Goal: Transaction & Acquisition: Subscribe to service/newsletter

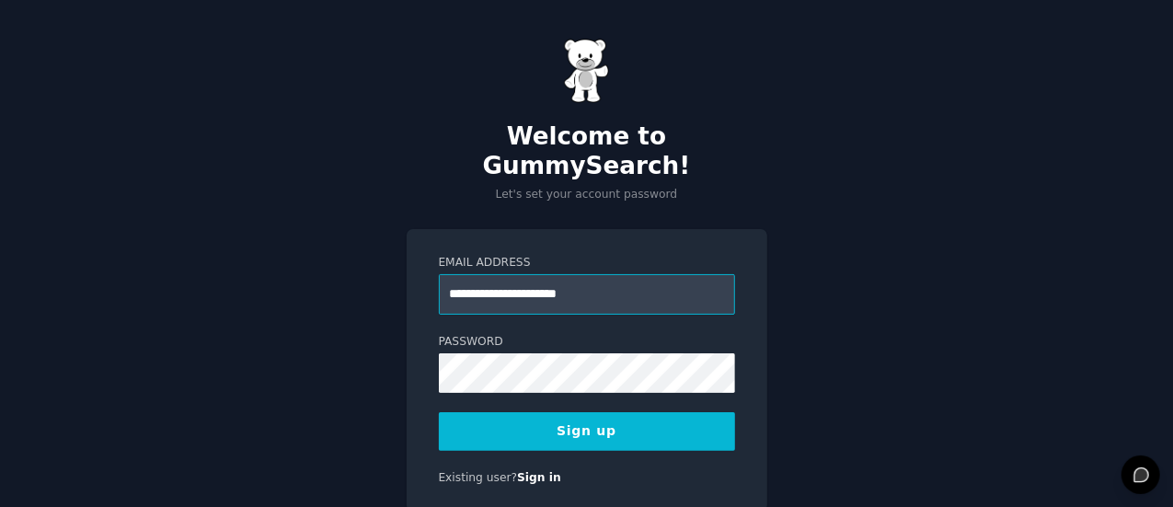
type input "**********"
click at [439, 412] on button "Sign up" at bounding box center [587, 431] width 296 height 39
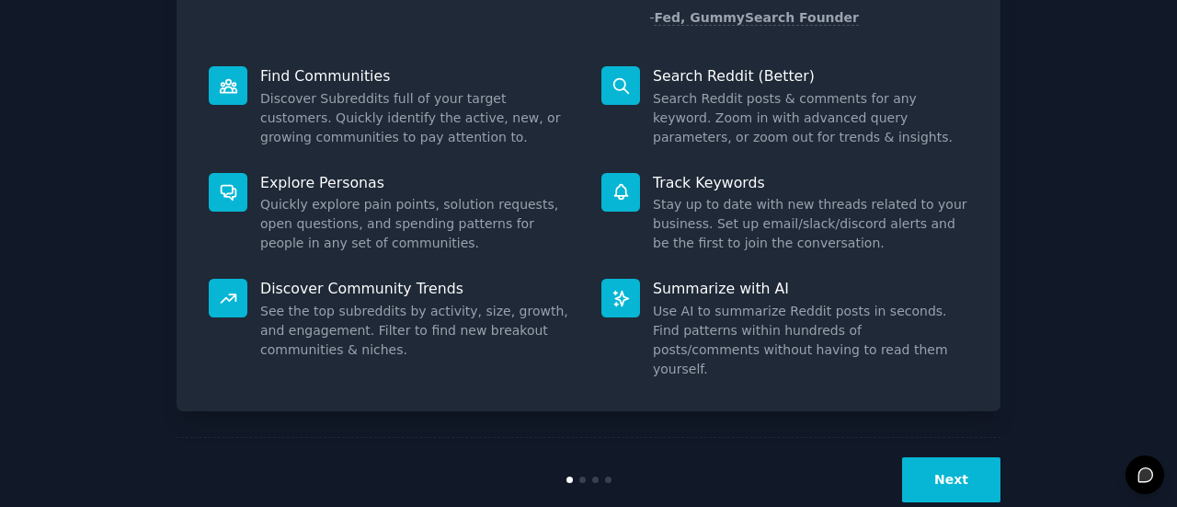
click at [945, 457] on button "Next" at bounding box center [951, 479] width 98 height 45
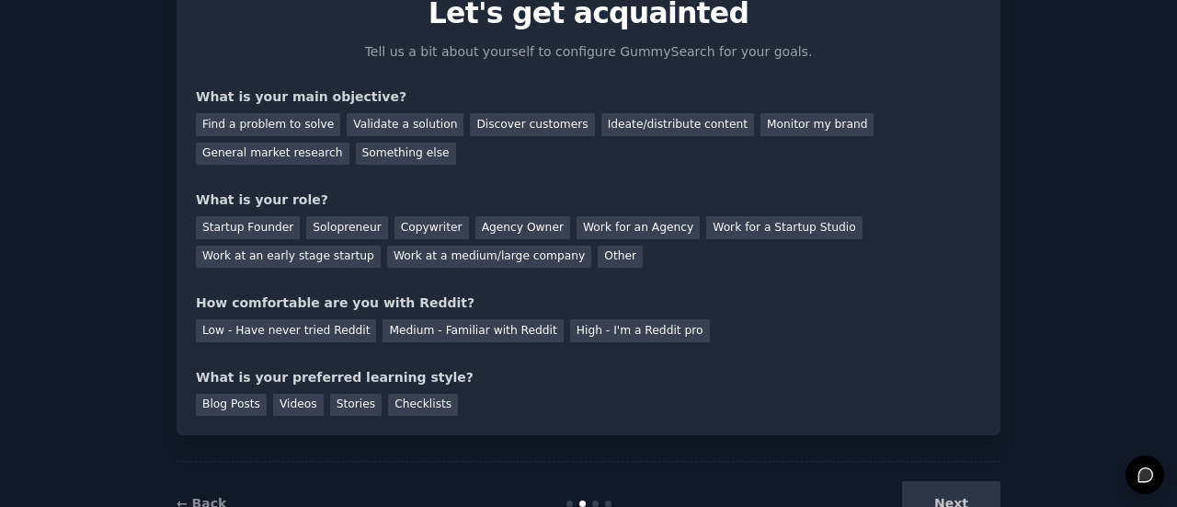
scroll to position [59, 0]
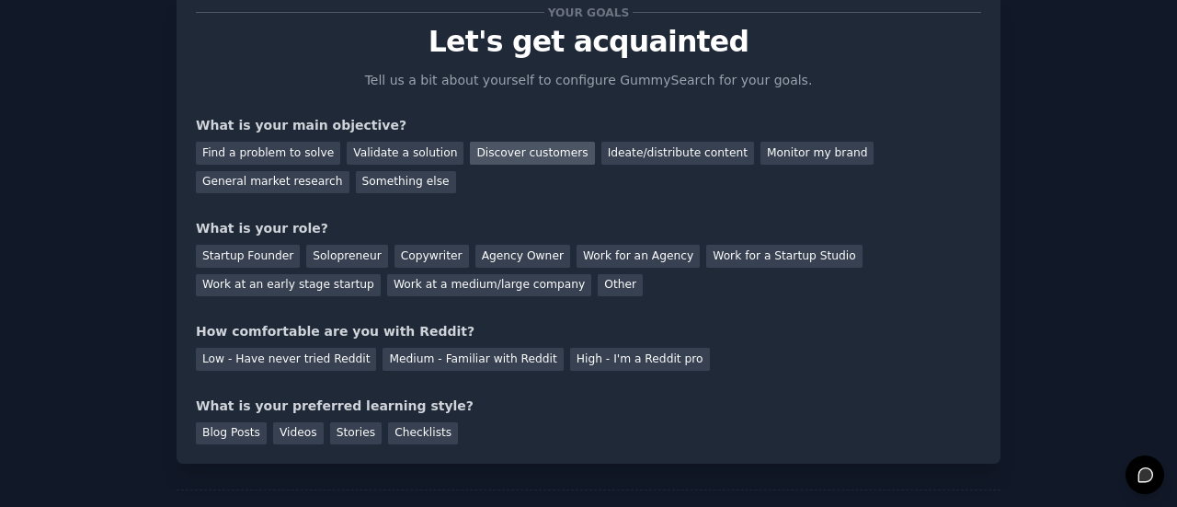
click at [492, 159] on div "Discover customers" at bounding box center [532, 153] width 124 height 23
click at [761, 153] on div "Monitor my brand" at bounding box center [817, 153] width 113 height 23
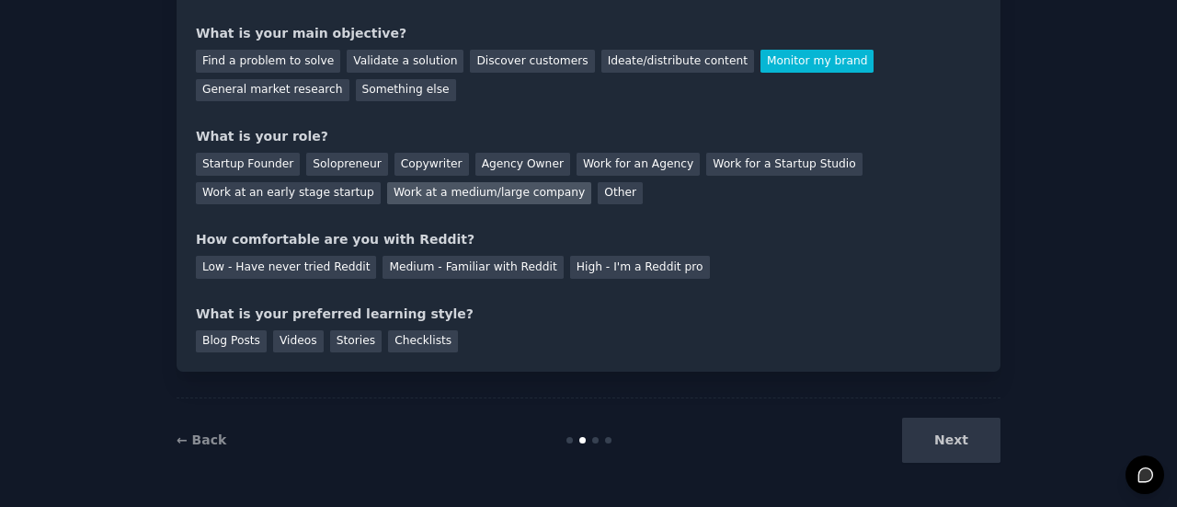
click at [387, 190] on div "Work at a medium/large company" at bounding box center [489, 193] width 204 height 23
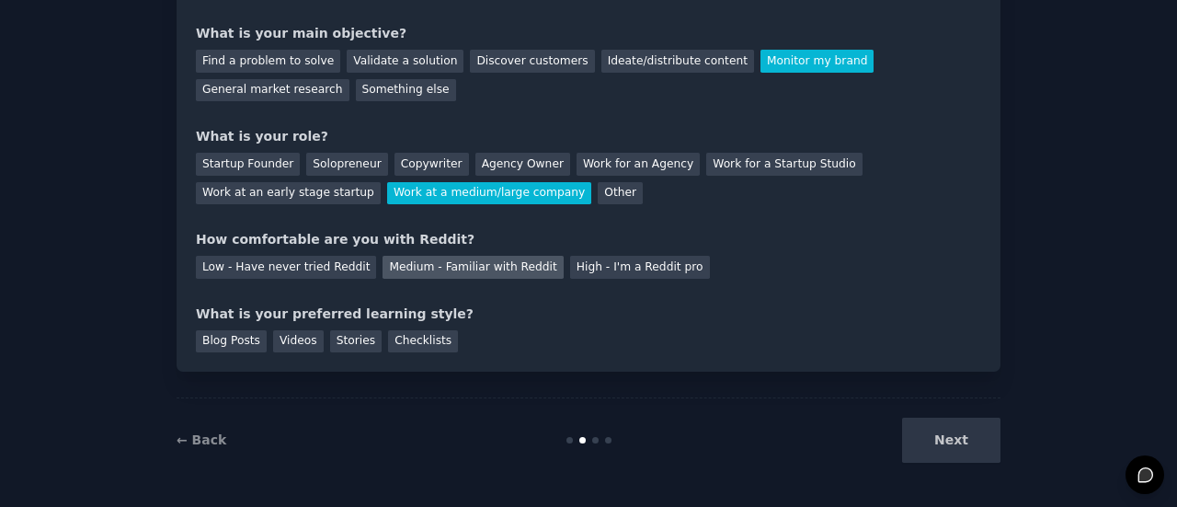
click at [388, 268] on div "Medium - Familiar with Reddit" at bounding box center [473, 267] width 180 height 23
click at [222, 344] on div "Blog Posts" at bounding box center [231, 341] width 71 height 23
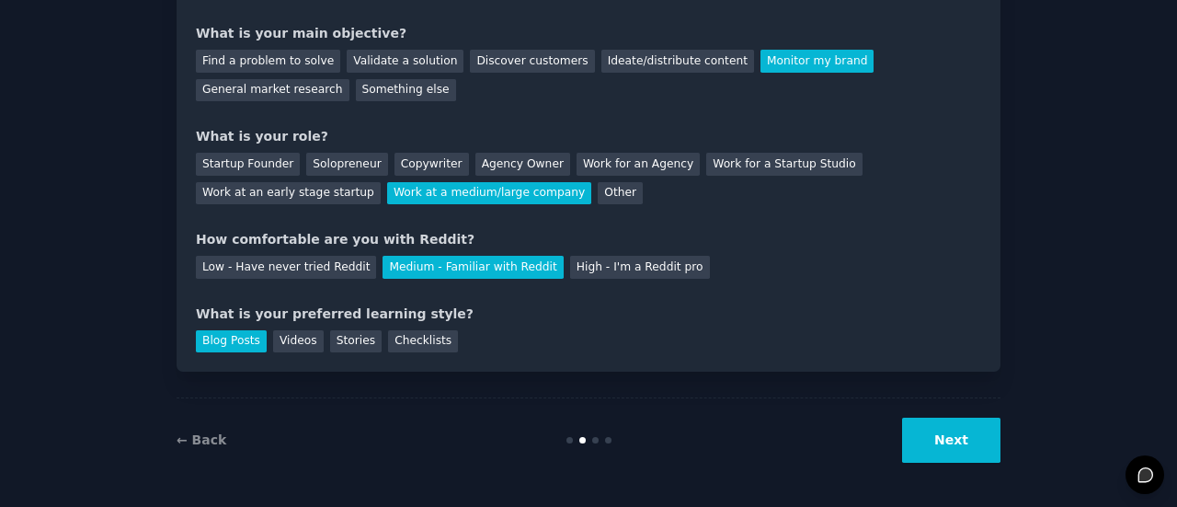
click at [961, 448] on button "Next" at bounding box center [951, 440] width 98 height 45
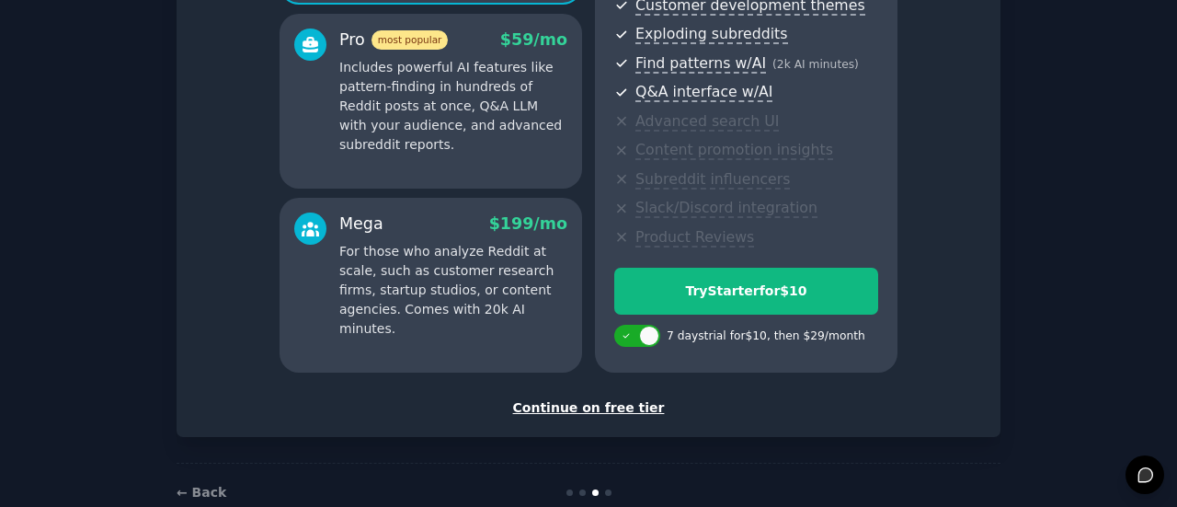
scroll to position [368, 0]
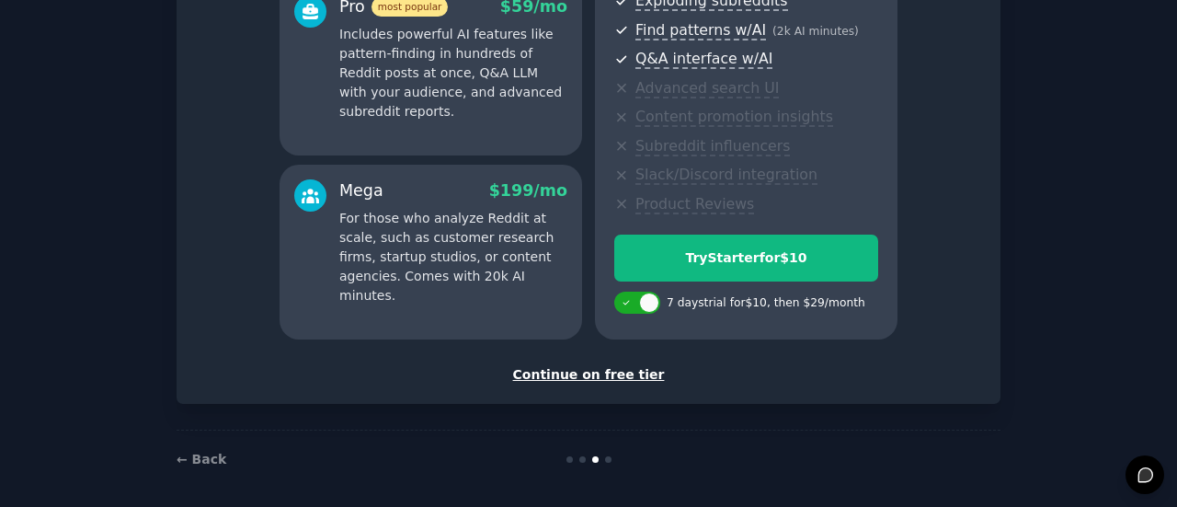
click at [626, 373] on div "Continue on free tier" at bounding box center [589, 374] width 786 height 19
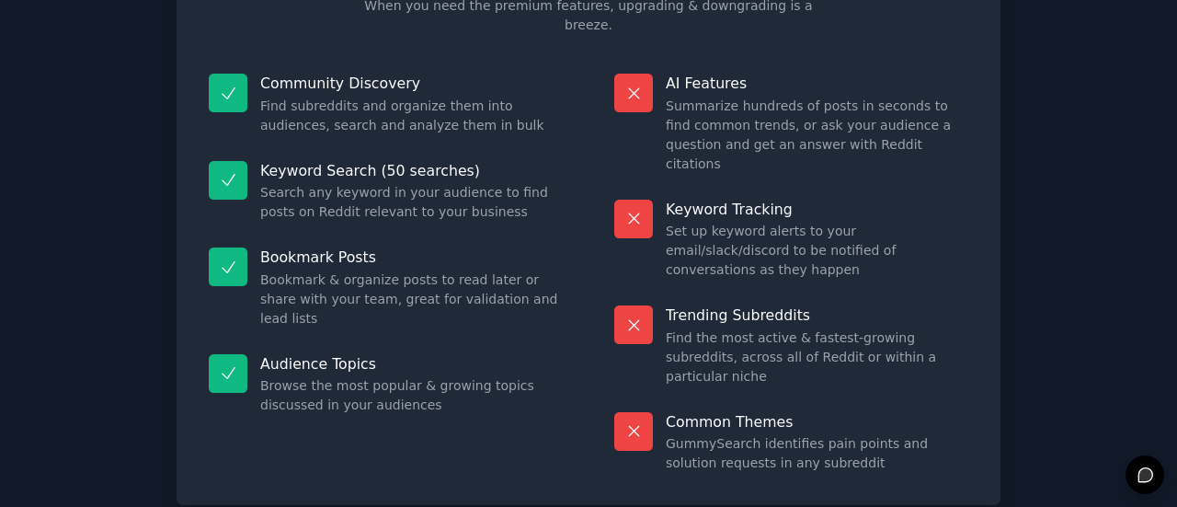
scroll to position [209, 0]
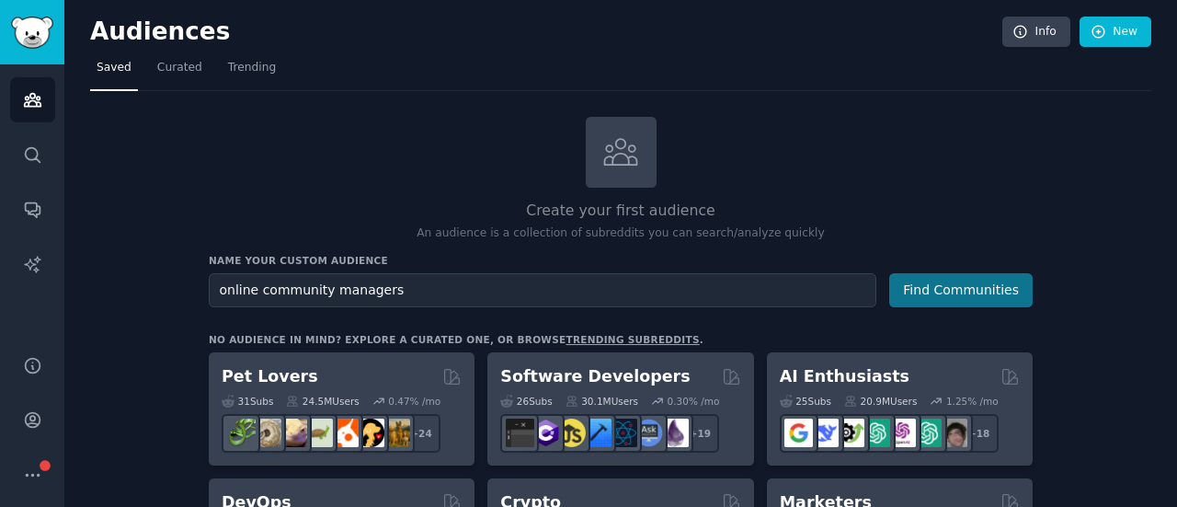
type input "online community managers"
click at [944, 298] on button "Find Communities" at bounding box center [962, 290] width 144 height 34
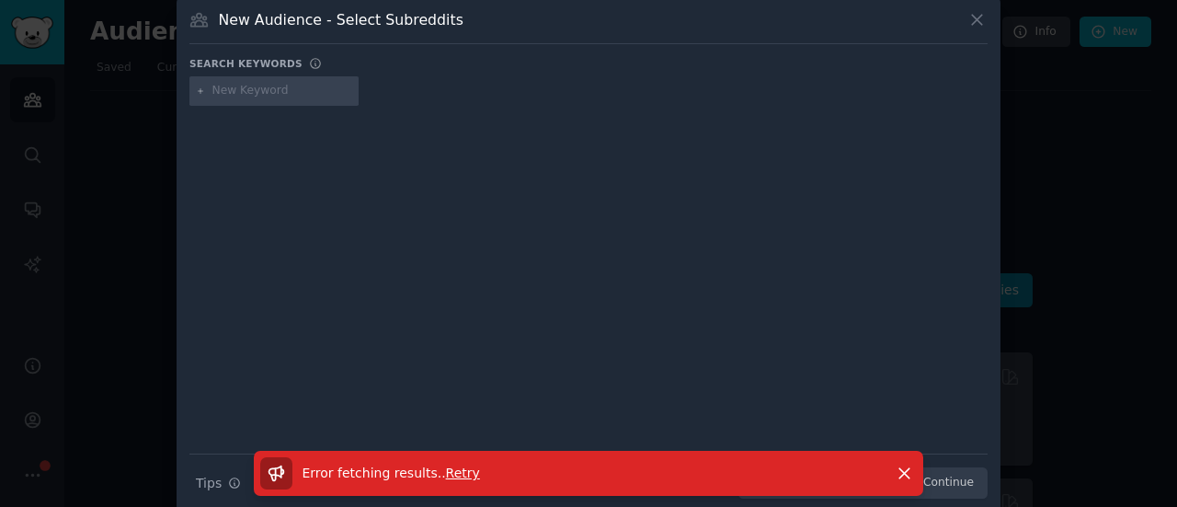
scroll to position [33, 0]
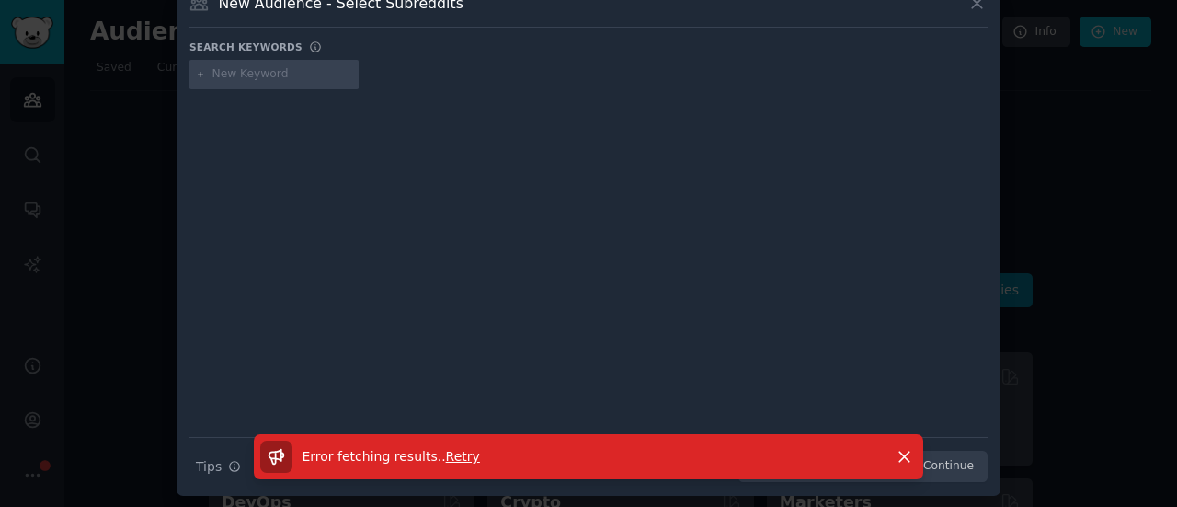
click at [446, 454] on span "Retry" at bounding box center [463, 456] width 34 height 15
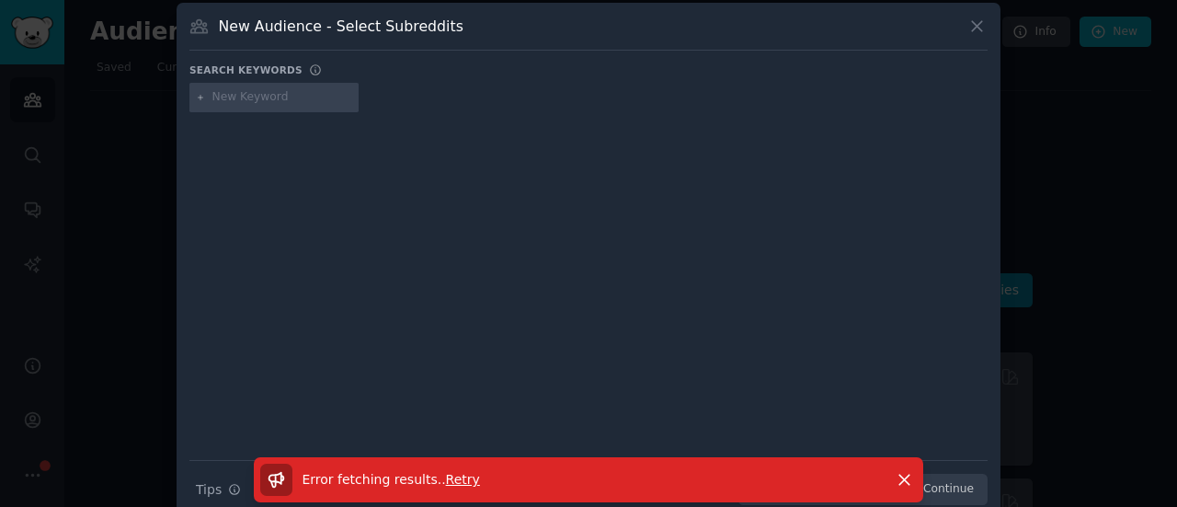
scroll to position [0, 0]
